Goal: Task Accomplishment & Management: Complete application form

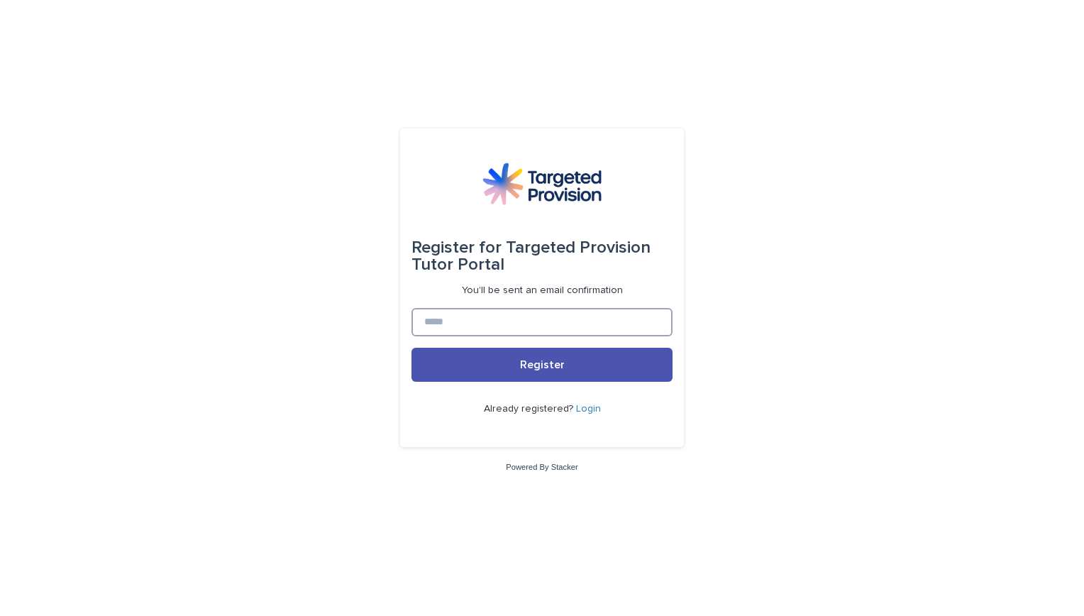
click at [494, 323] on input at bounding box center [541, 322] width 261 height 28
type input "**********"
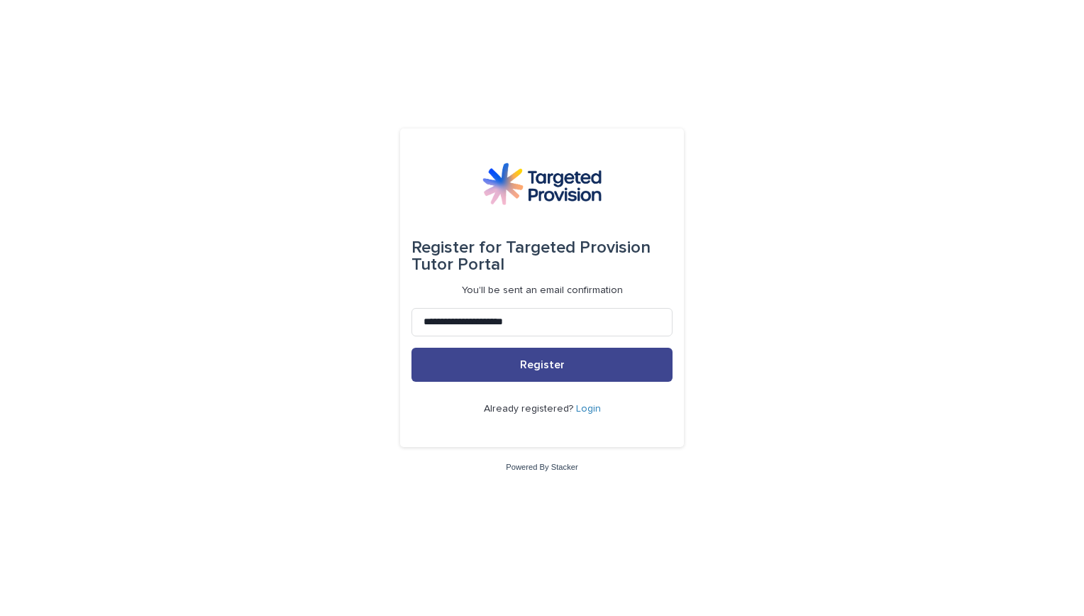
click at [516, 358] on button "Register" at bounding box center [541, 365] width 261 height 34
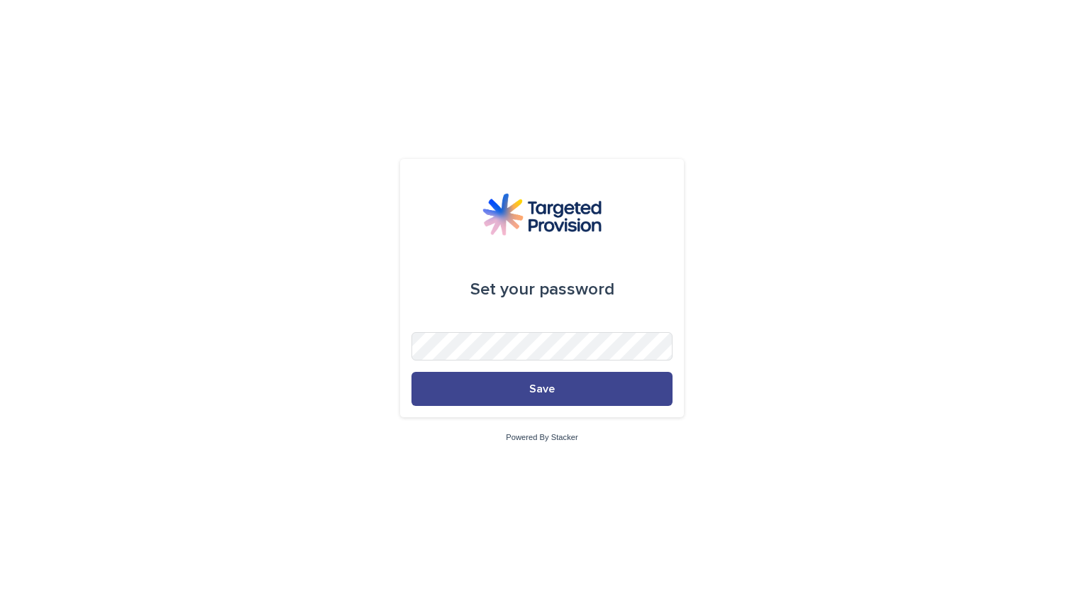
click at [603, 385] on button "Save" at bounding box center [541, 389] width 261 height 34
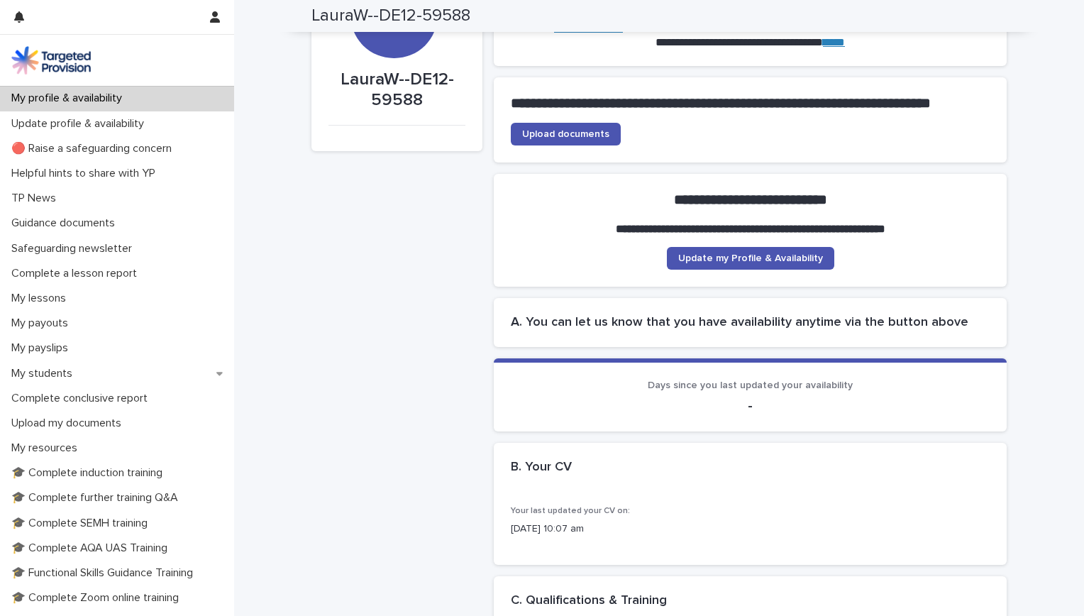
scroll to position [74, 0]
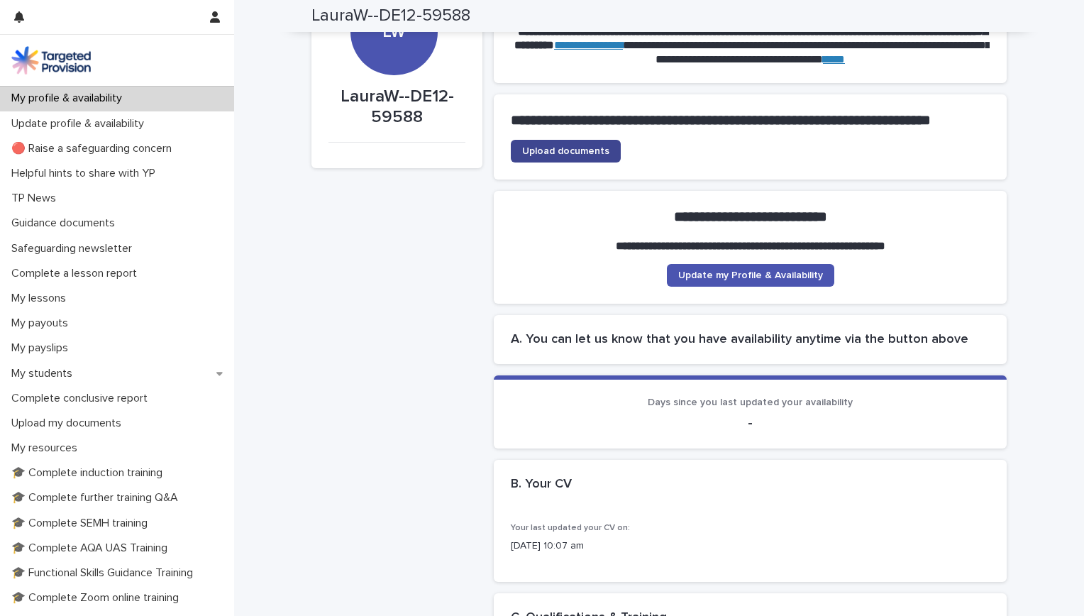
click at [595, 162] on link "Upload documents" at bounding box center [566, 151] width 110 height 23
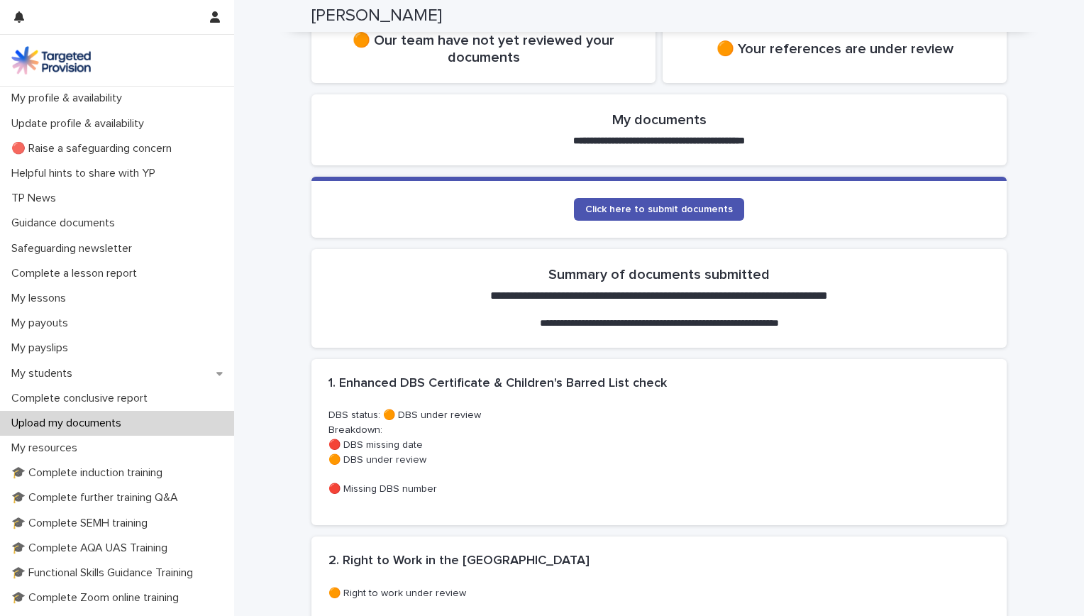
scroll to position [314, 0]
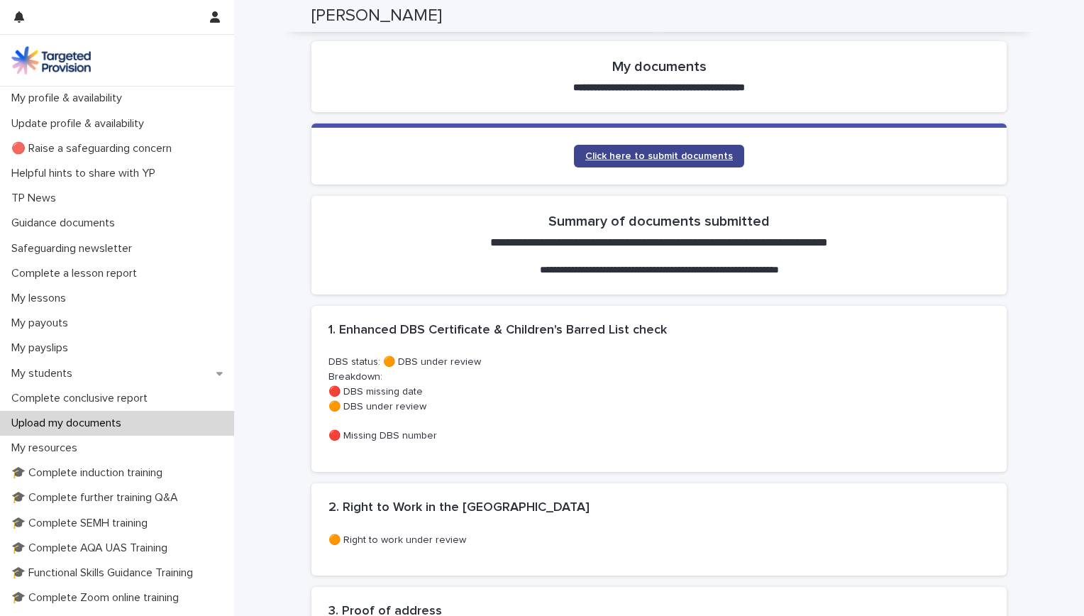
click at [680, 160] on span "Click here to submit documents" at bounding box center [659, 156] width 148 height 10
